Goal: Information Seeking & Learning: Find specific fact

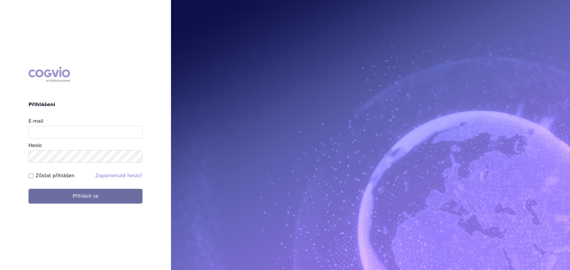
click at [111, 134] on input "E-mail" at bounding box center [85, 132] width 114 height 12
type input "veronika.damborska@vzp.cz"
click at [28, 189] on button "Přihlásit se" at bounding box center [85, 196] width 114 height 15
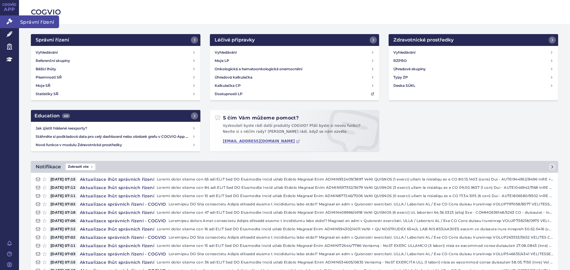
click at [11, 22] on icon at bounding box center [10, 21] width 6 height 6
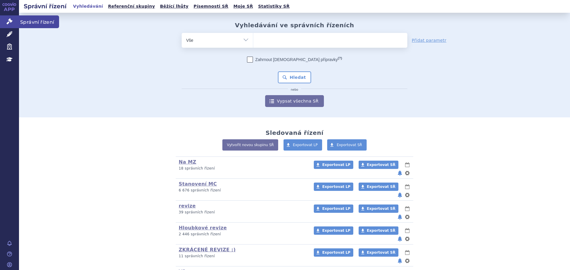
click at [14, 21] on link "Správní řízení" at bounding box center [9, 21] width 19 height 12
drag, startPoint x: 266, startPoint y: 38, endPoint x: 283, endPoint y: 40, distance: 17.3
click at [277, 39] on ul at bounding box center [330, 39] width 154 height 12
click at [253, 39] on select at bounding box center [253, 40] width 0 height 15
type input "za"
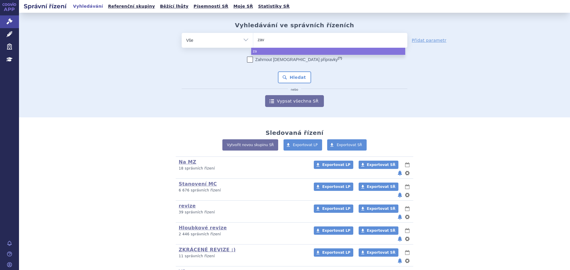
type input "zave"
type input "zaves"
type input "zavesca"
select select "[MEDICAL_DATA]"
click at [285, 83] on button "Hledat" at bounding box center [295, 78] width 34 height 12
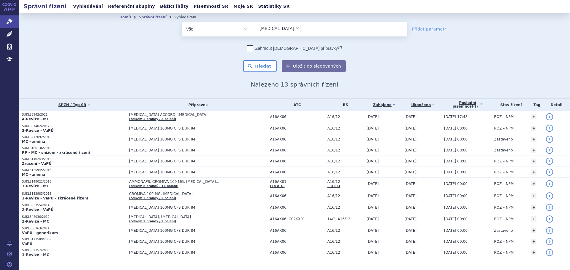
click at [296, 28] on span "×" at bounding box center [298, 28] width 4 height 4
click at [253, 28] on select "zavesca" at bounding box center [253, 28] width 0 height 15
select select
click at [214, 29] on select "Vše Spisová značka Typ SŘ Přípravek/SUKL kód Účastník/Držitel" at bounding box center [217, 28] width 71 height 13
click at [182, 22] on select "Vše Spisová značka Typ SŘ Přípravek/SUKL kód Účastník/Držitel" at bounding box center [217, 28] width 71 height 13
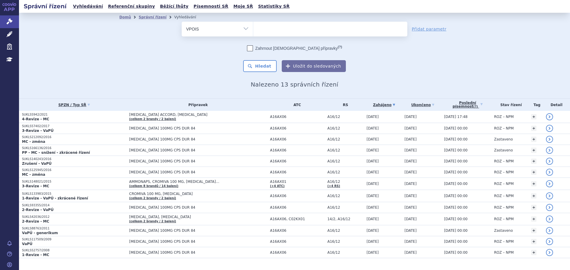
click at [211, 31] on select "Vše Spisová značka Typ SŘ Přípravek/SUKL kód Účastník/Držitel" at bounding box center [217, 28] width 71 height 13
select select "filter-atc-group"
click at [182, 22] on select "Vše Spisová značka Typ SŘ Přípravek/SUKL kód Účastník/Držitel" at bounding box center [217, 28] width 71 height 13
click at [263, 27] on ul at bounding box center [330, 28] width 154 height 12
click at [253, 27] on select at bounding box center [253, 28] width 0 height 15
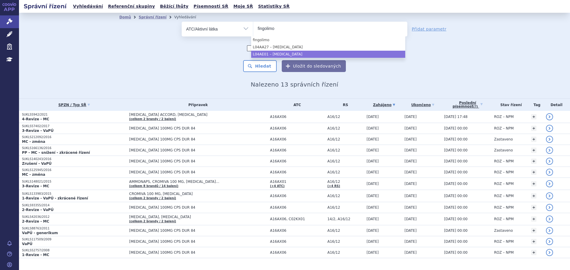
type input "fingolimo"
select select "L04AE01"
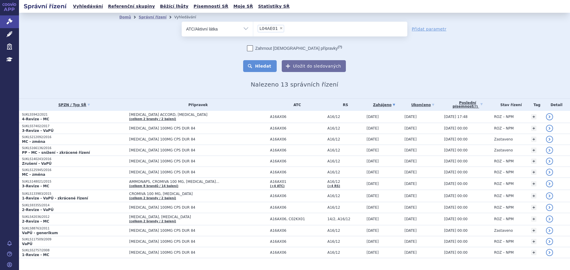
click at [257, 63] on button "Hledat" at bounding box center [260, 66] width 34 height 12
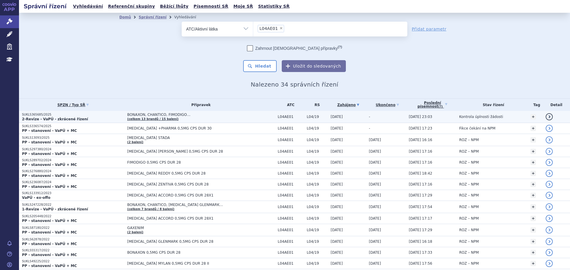
click at [219, 118] on td "BONAXON, CHANTICO, FIMODIGO… (celkem 13 brandů / 15 balení)" at bounding box center [199, 117] width 151 height 12
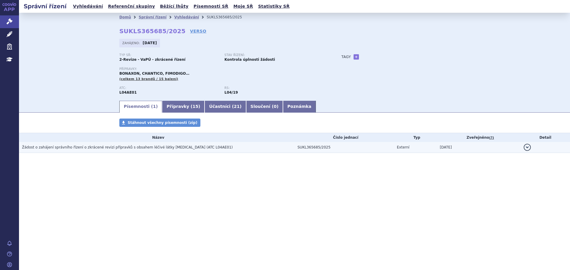
click at [193, 147] on span "Žádost o zahájení správního řízení o zkrácené revizi přípravků s obsahem léčivé…" at bounding box center [127, 147] width 211 height 4
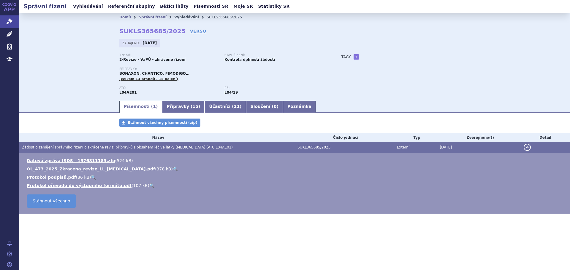
click at [178, 17] on link "Vyhledávání" at bounding box center [186, 17] width 25 height 4
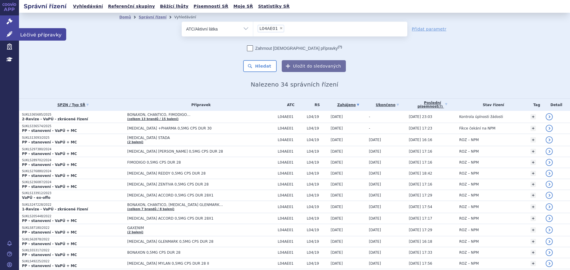
click at [12, 34] on icon at bounding box center [10, 34] width 6 height 6
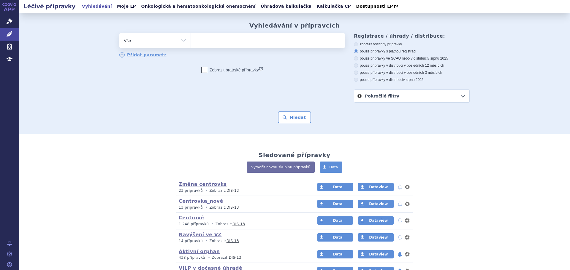
drag, startPoint x: 239, startPoint y: 41, endPoint x: 244, endPoint y: 38, distance: 5.9
click at [241, 39] on ul at bounding box center [268, 39] width 154 height 12
click at [191, 39] on select at bounding box center [191, 40] width 0 height 15
type input "za"
type input "zav"
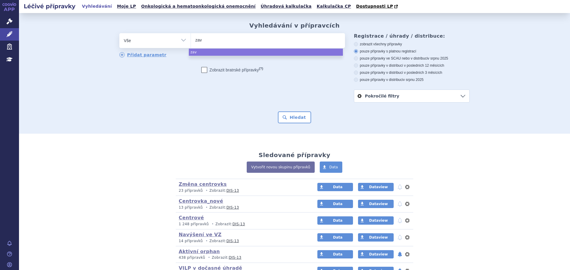
type input "zave"
type input "zavesc"
type input "[MEDICAL_DATA]"
select select "[MEDICAL_DATA]"
drag, startPoint x: 301, startPoint y: 125, endPoint x: 302, endPoint y: 120, distance: 5.9
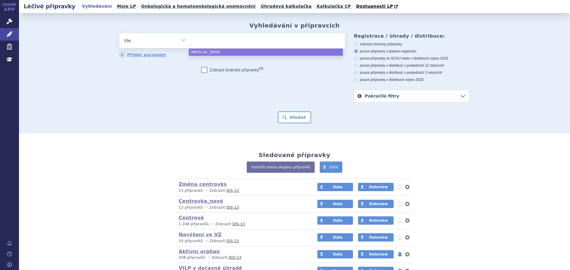
click at [301, 125] on div "Vyhledávání v přípravcích odstranit Vše Přípravek/SUKL kód MAH VPOIS" at bounding box center [294, 73] width 551 height 121
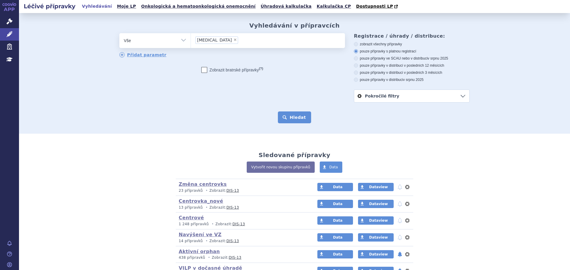
click at [302, 120] on button "Hledat" at bounding box center [295, 118] width 34 height 12
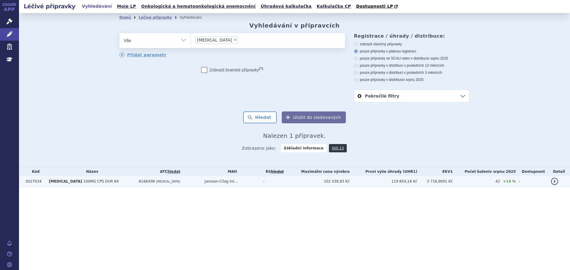
click at [202, 180] on td "Janssen-Cilag Int..." at bounding box center [231, 181] width 58 height 11
click at [247, 185] on td "Janssen-Cilag Int..." at bounding box center [231, 181] width 58 height 11
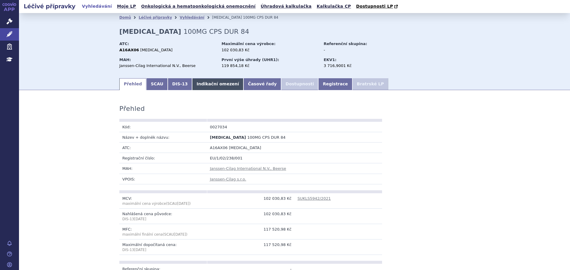
click at [205, 88] on link "Indikační omezení" at bounding box center [217, 84] width 51 height 12
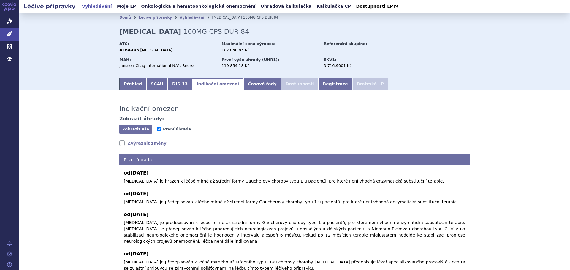
scroll to position [30, 0]
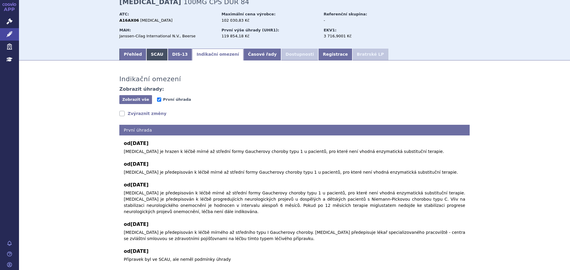
click at [153, 57] on link "SCAU" at bounding box center [156, 55] width 21 height 12
